Goal: Information Seeking & Learning: Learn about a topic

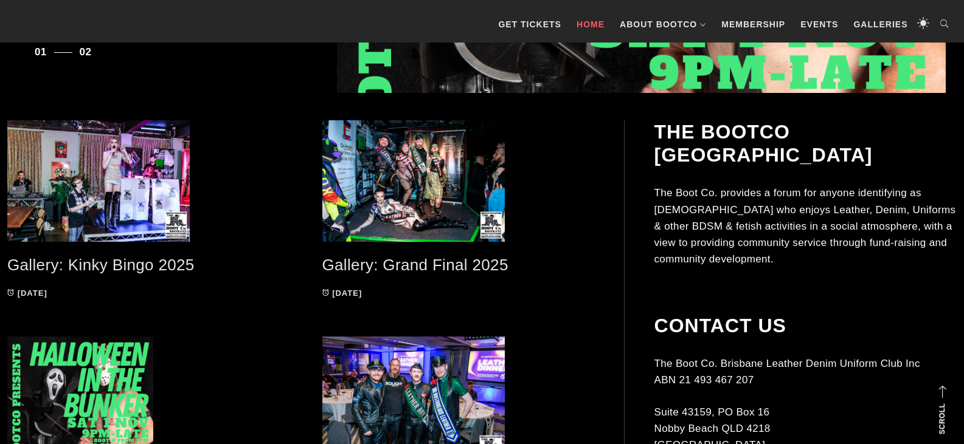
scroll to position [547, 0]
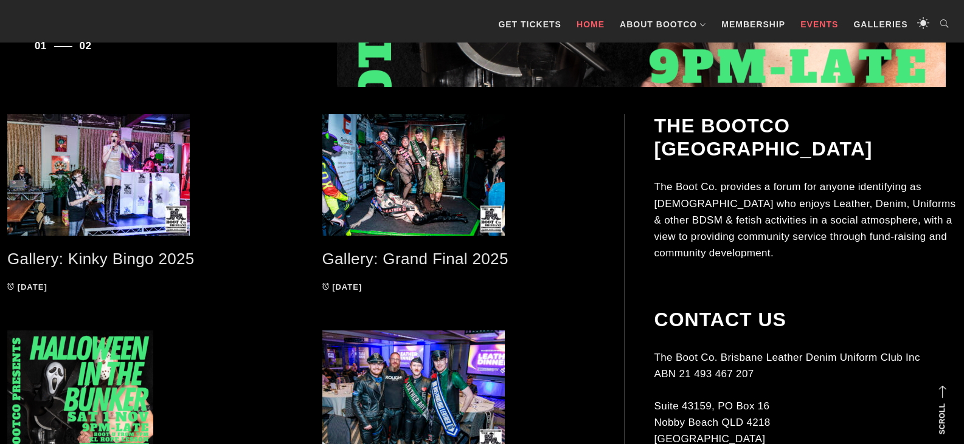
click at [806, 19] on link "Events" at bounding box center [819, 24] width 50 height 36
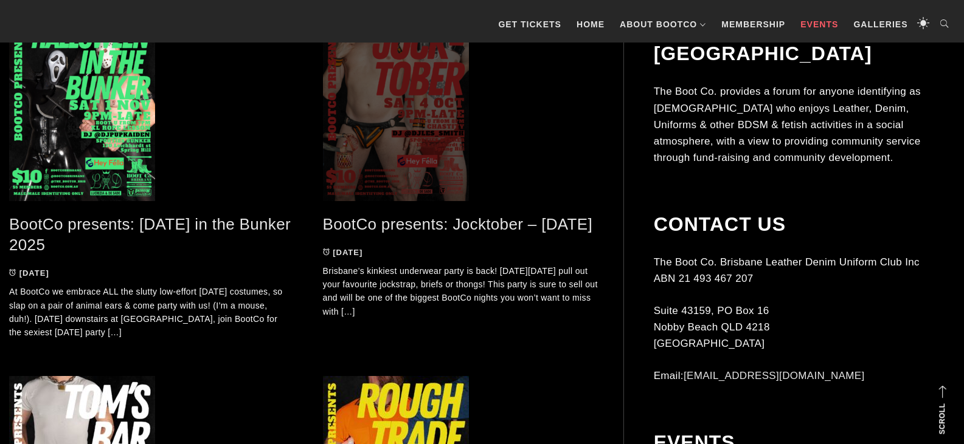
scroll to position [365, 0]
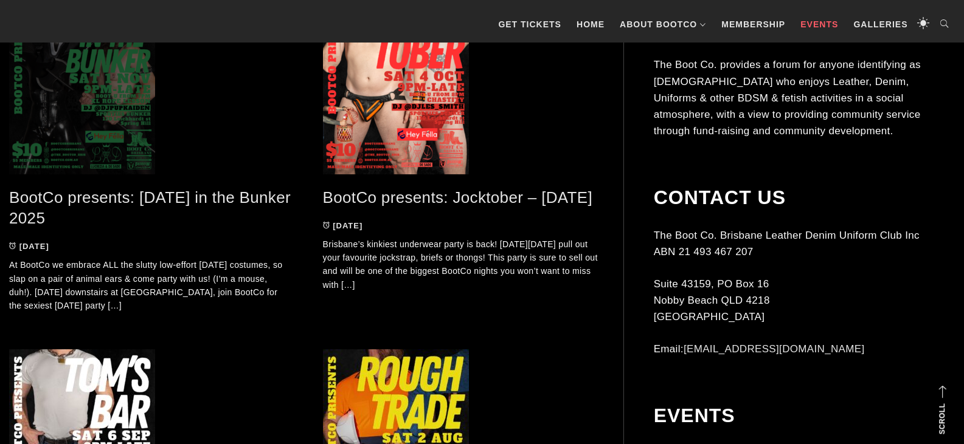
click at [83, 110] on span at bounding box center [150, 83] width 283 height 182
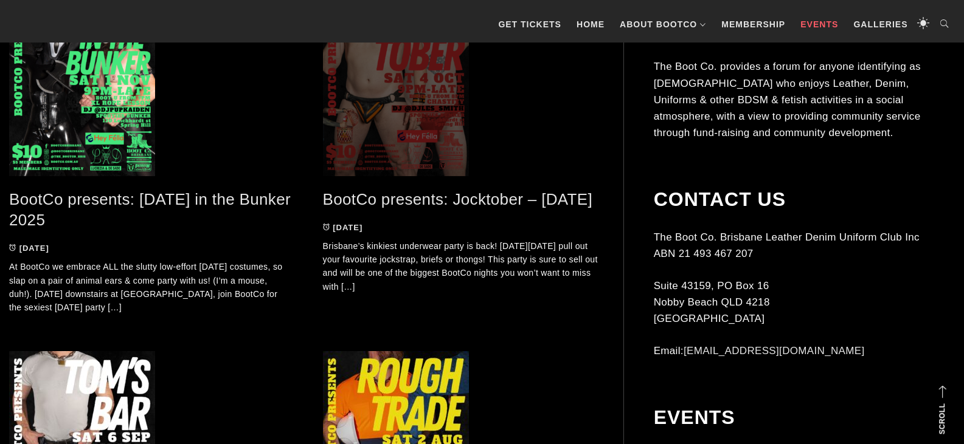
click at [420, 108] on span at bounding box center [464, 85] width 283 height 182
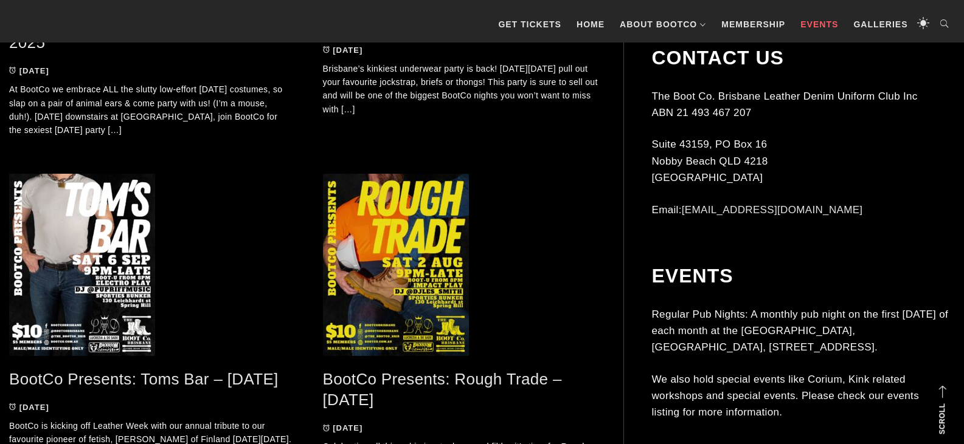
scroll to position [544, 0]
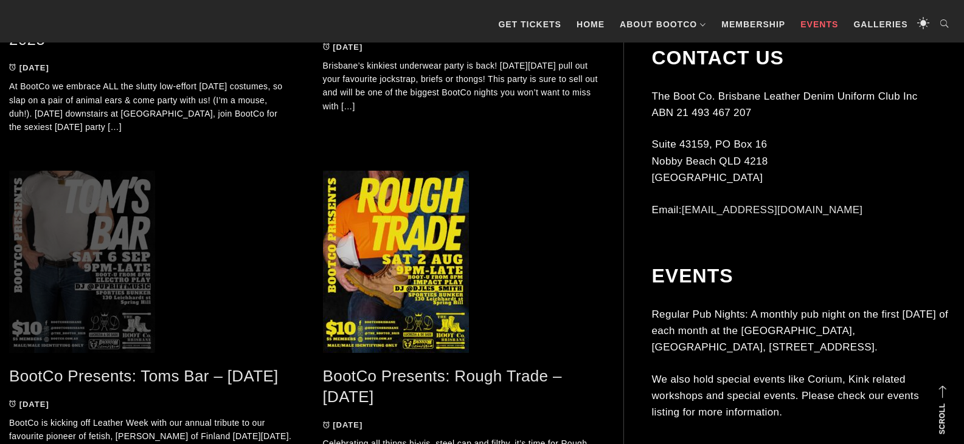
click at [95, 210] on span at bounding box center [150, 262] width 283 height 182
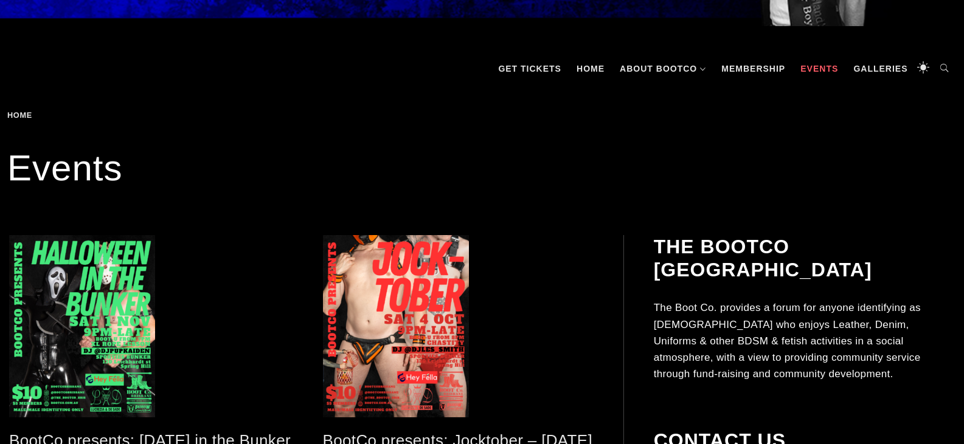
scroll to position [304, 0]
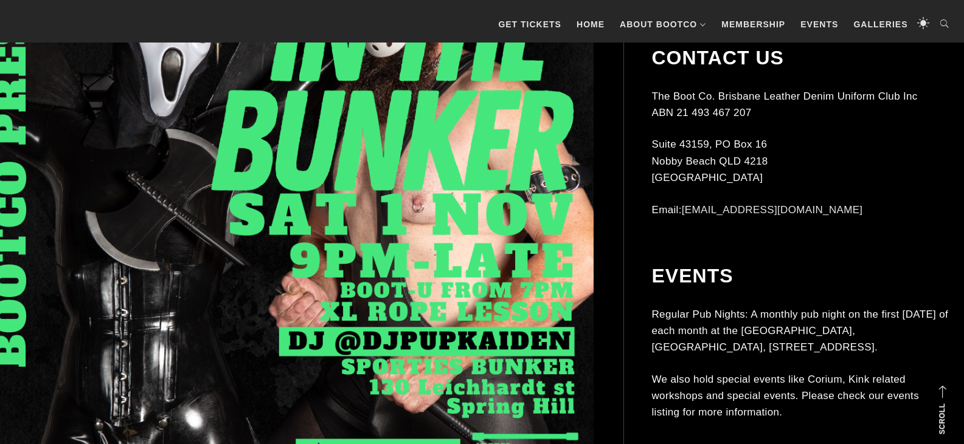
scroll to position [547, 0]
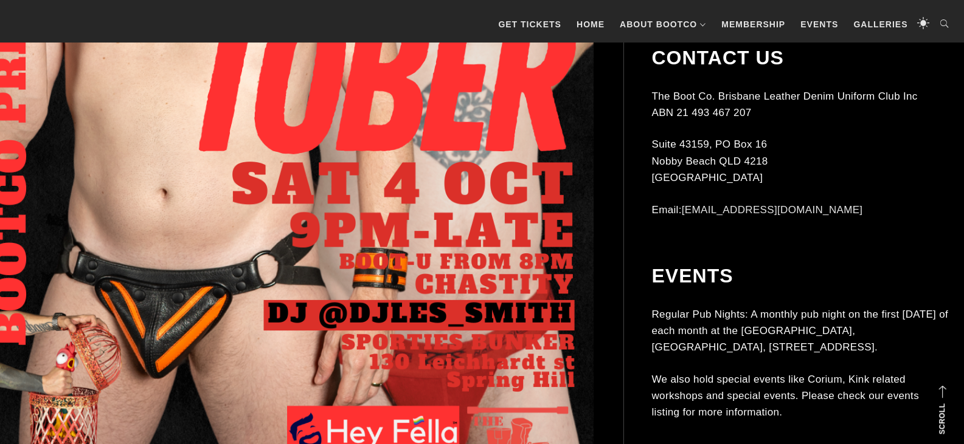
scroll to position [547, 0]
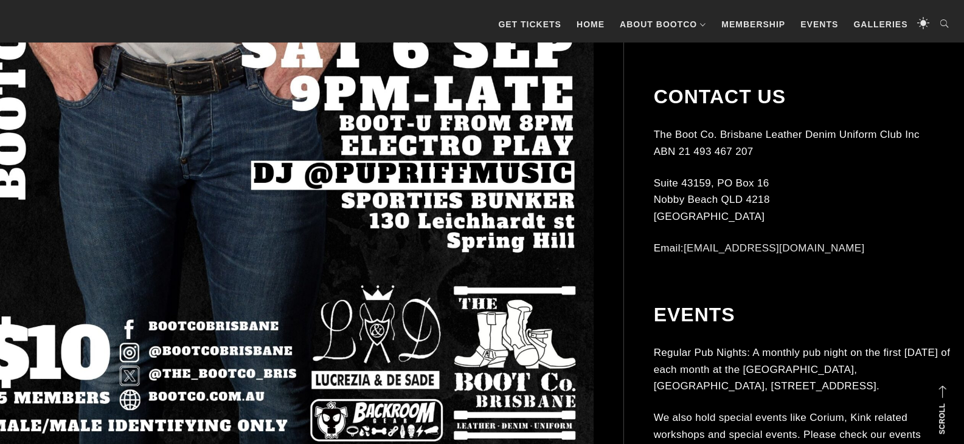
scroll to position [667, 0]
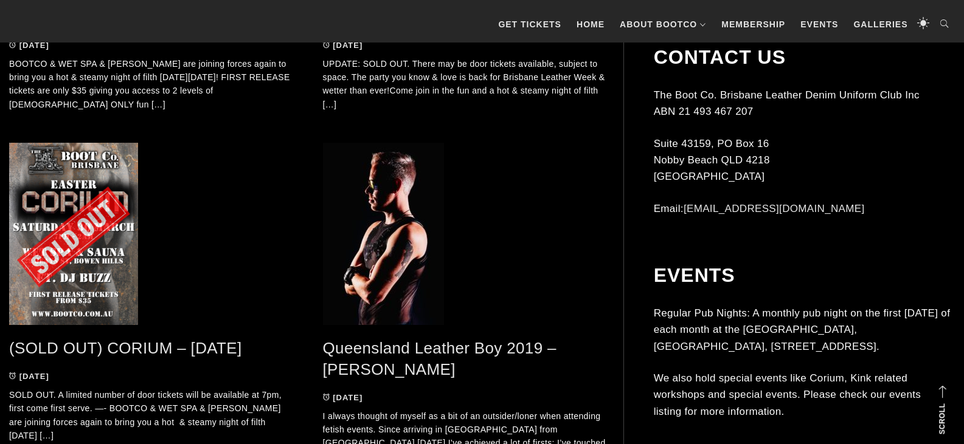
scroll to position [424, 0]
